Goal: Transaction & Acquisition: Download file/media

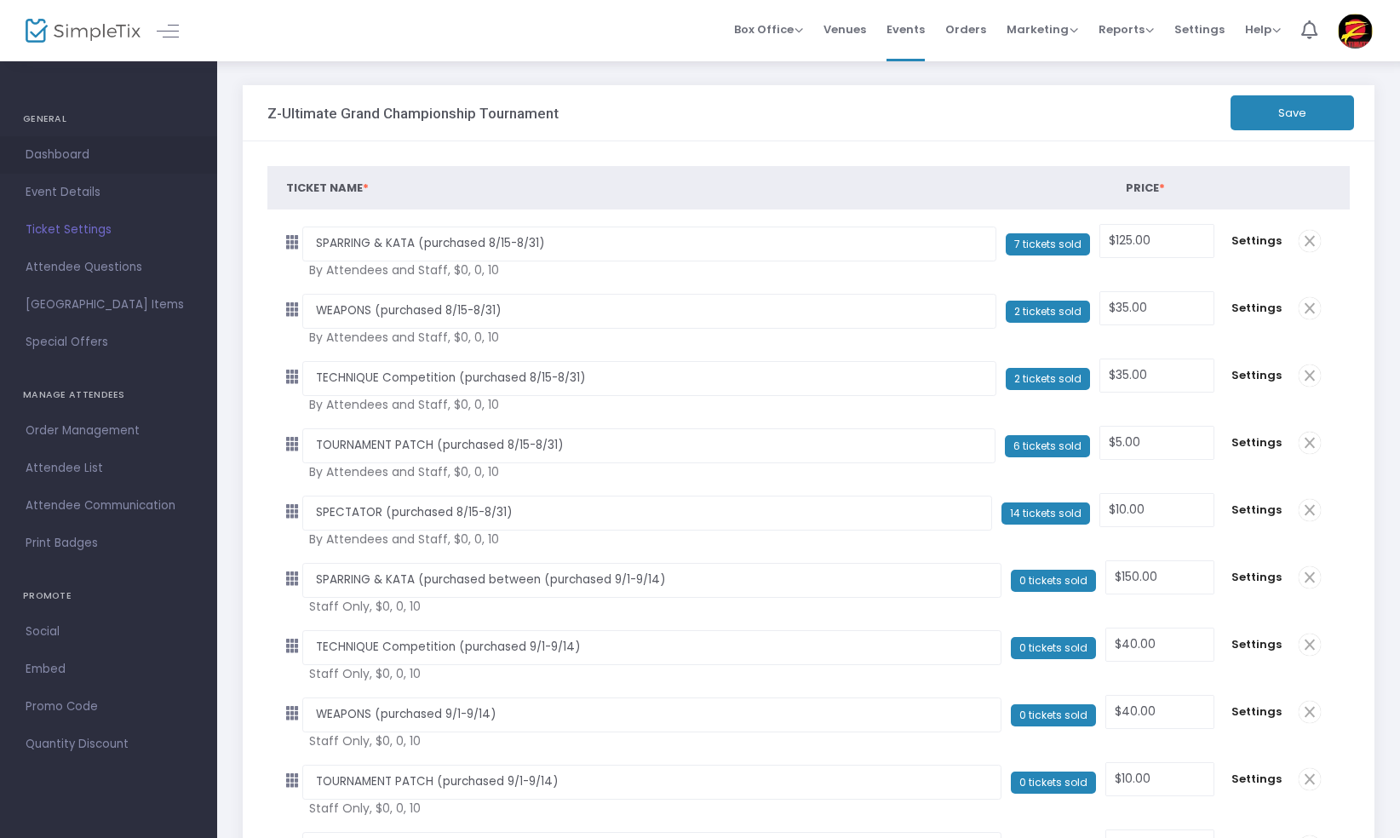
click at [60, 147] on span "Dashboard" at bounding box center [109, 155] width 166 height 22
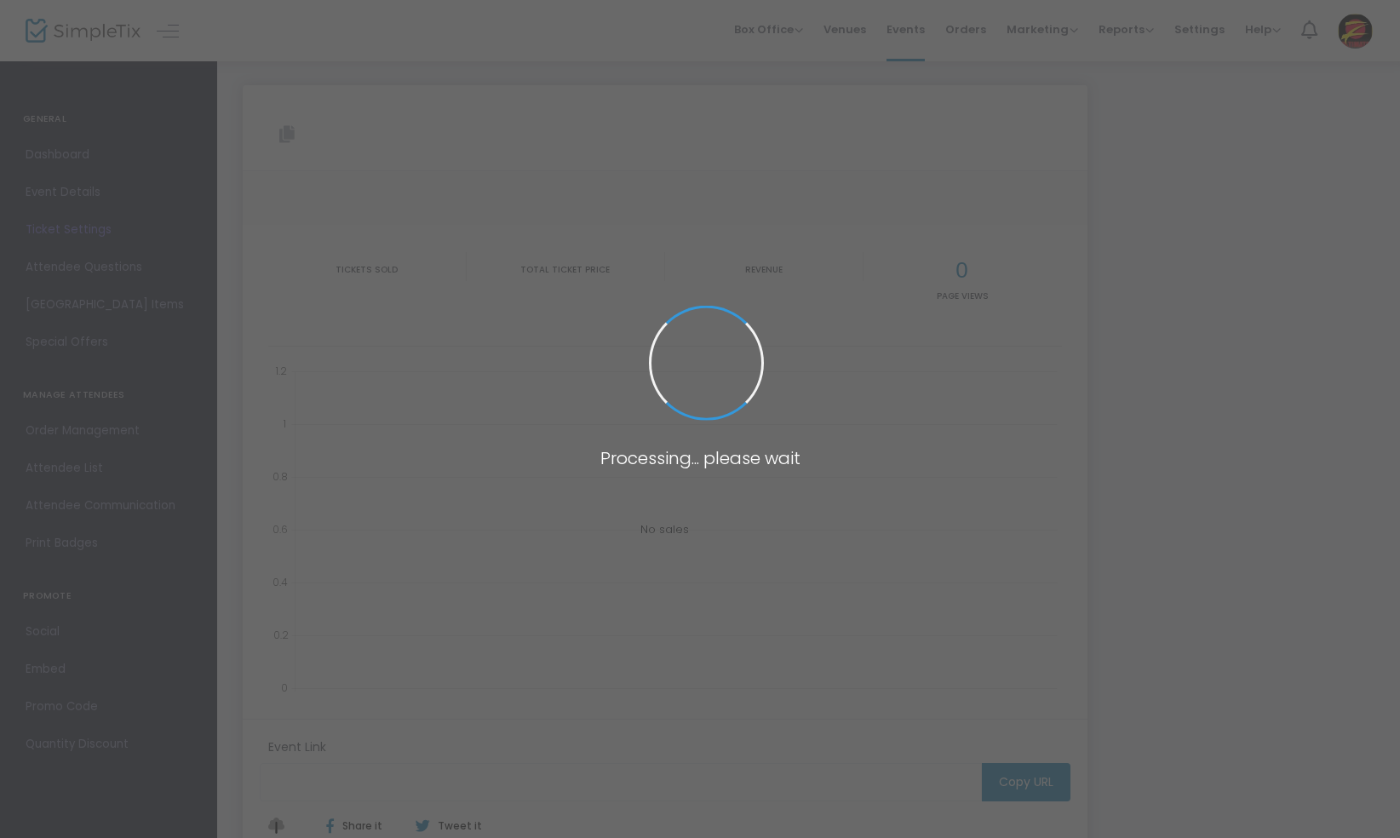
type input "[URL][DOMAIN_NAME]"
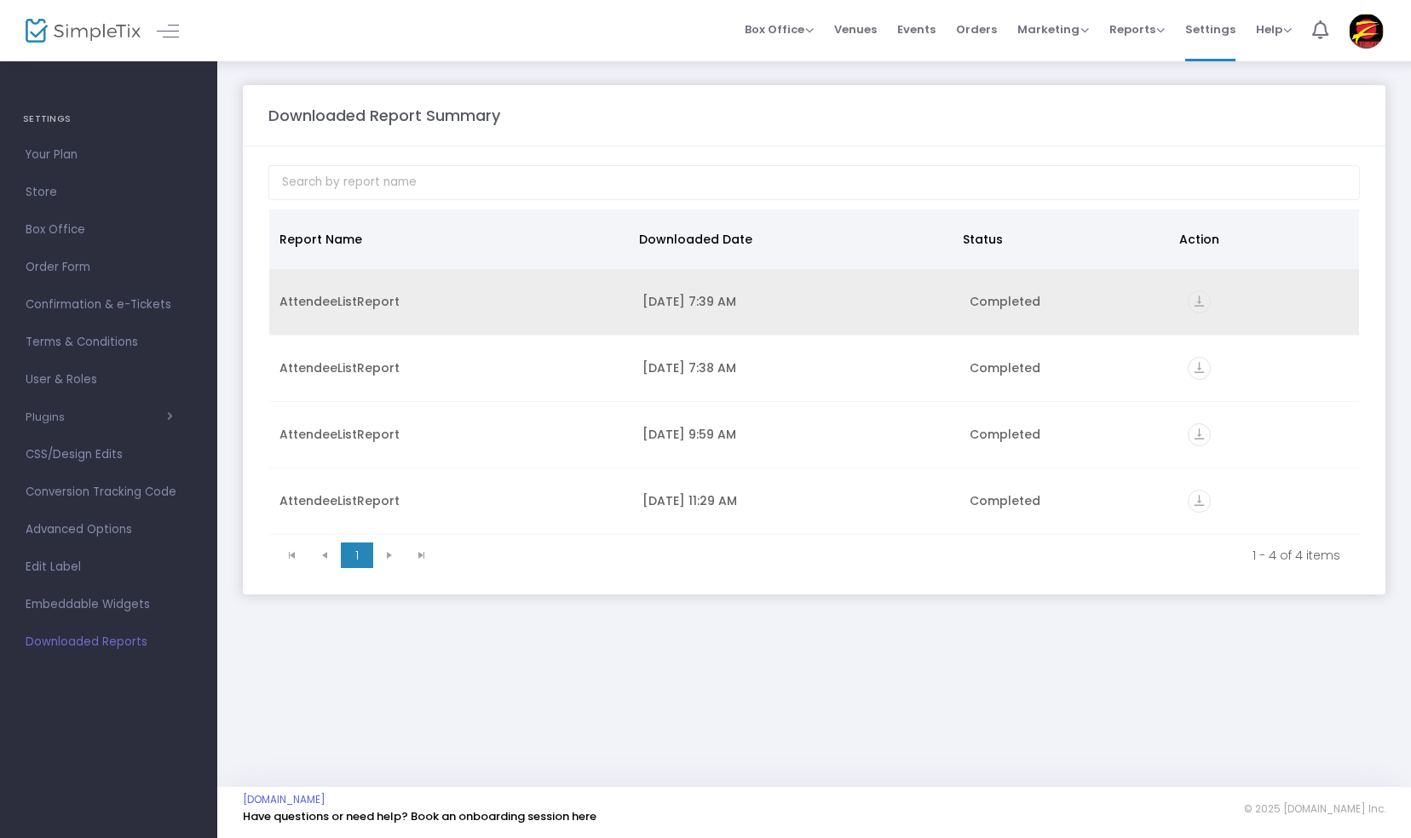
click at [349, 299] on div "AttendeeListReport" at bounding box center [450, 301] width 342 height 17
click at [1202, 299] on icon "vertical_align_bottom" at bounding box center [1198, 301] width 23 height 23
